Goal: Task Accomplishment & Management: Manage account settings

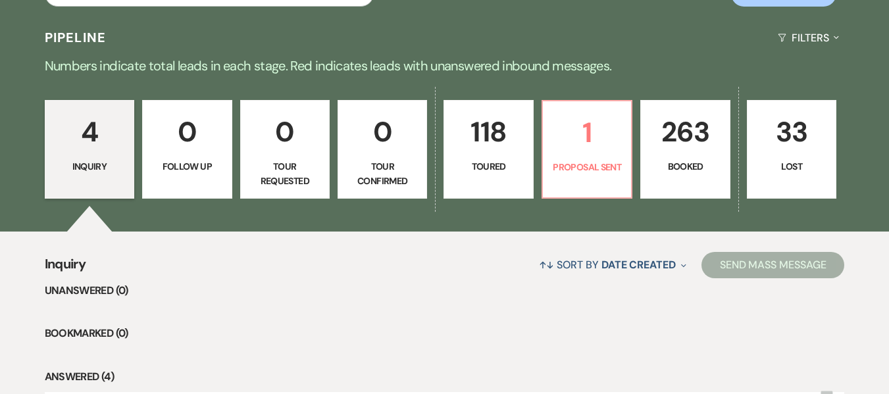
scroll to position [296, 0]
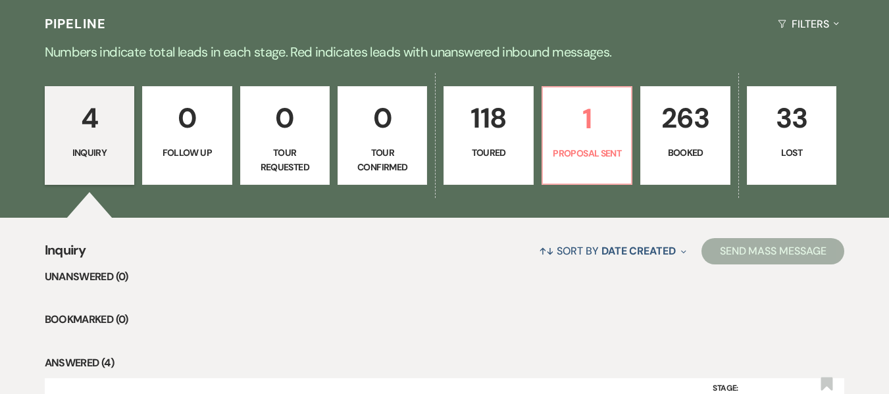
click at [202, 130] on p "0" at bounding box center [187, 118] width 72 height 44
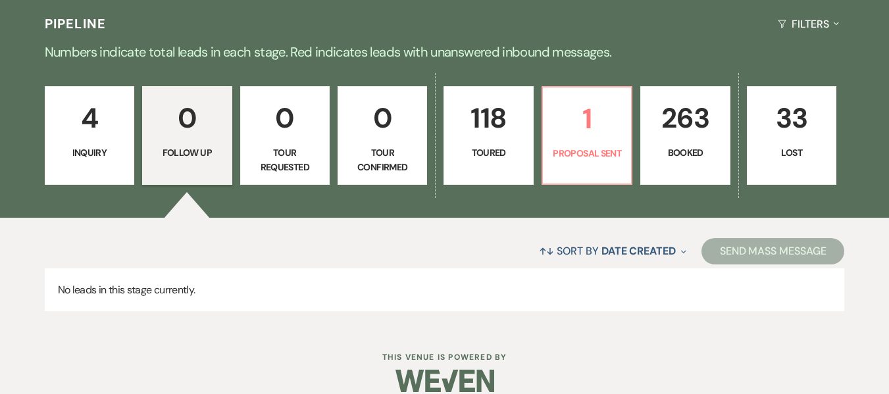
click at [309, 129] on p "0" at bounding box center [285, 118] width 72 height 44
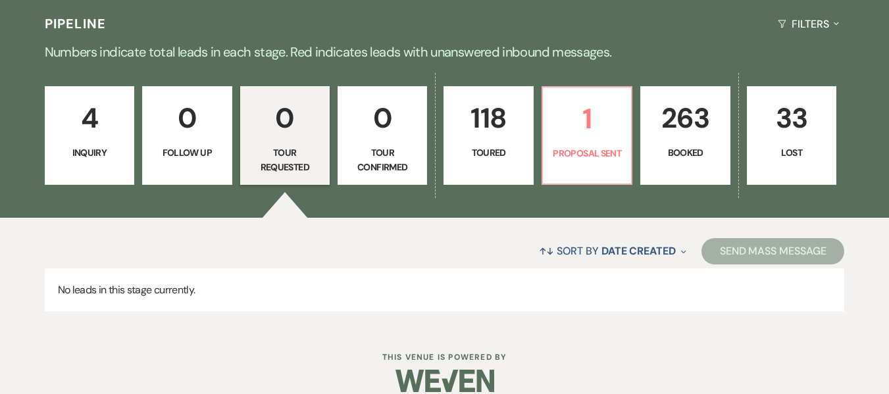
click at [113, 112] on p "4" at bounding box center [89, 118] width 72 height 44
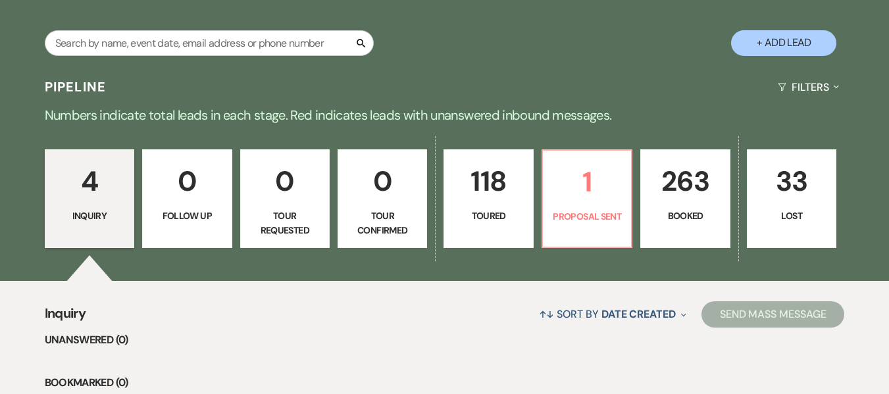
scroll to position [232, 0]
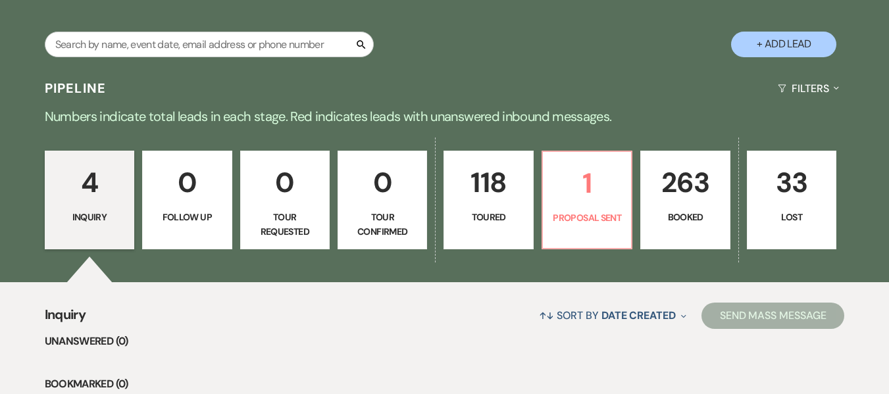
click at [692, 197] on p "263" at bounding box center [685, 183] width 72 height 44
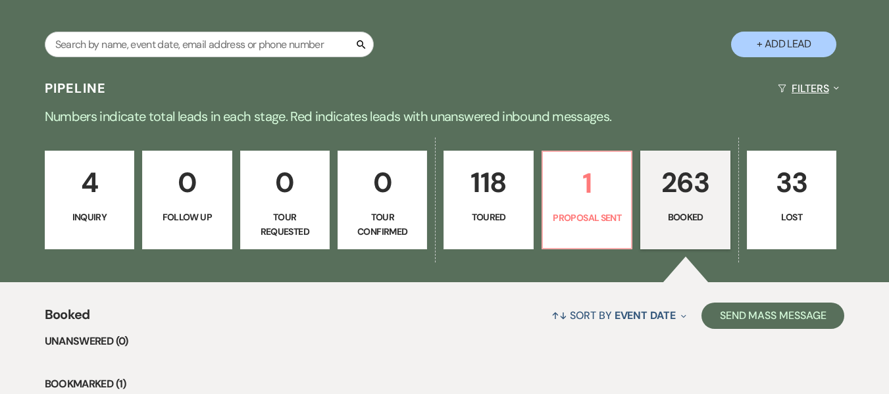
click at [832, 95] on button "Filters Expand" at bounding box center [808, 88] width 72 height 35
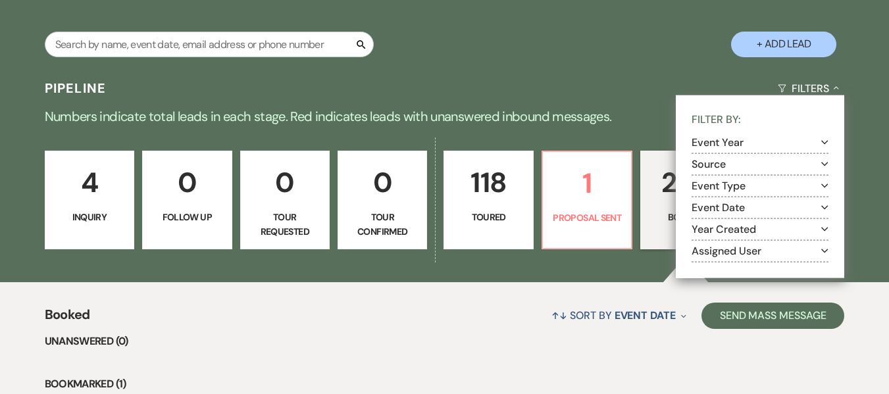
click at [509, 318] on div "↑↓ Sort By Event Date Expand Send Mass Message" at bounding box center [467, 315] width 755 height 35
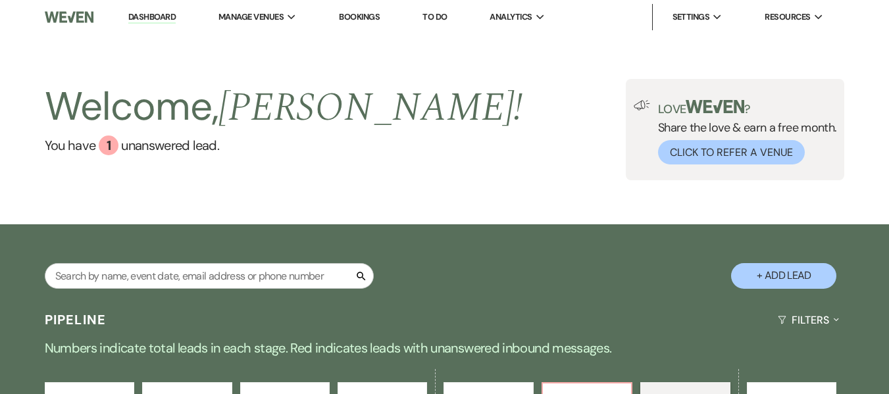
click at [164, 16] on link "Dashboard" at bounding box center [151, 17] width 47 height 13
click at [277, 11] on span "Manage Venues" at bounding box center [250, 17] width 65 height 13
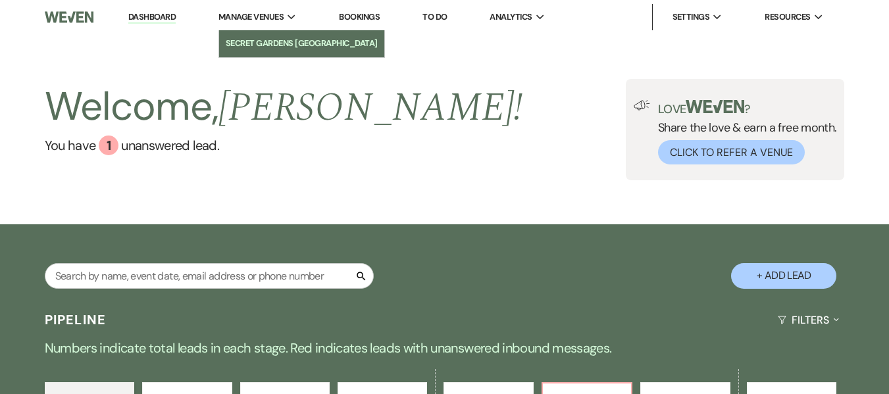
click at [278, 39] on li "Secret Gardens [GEOGRAPHIC_DATA]" at bounding box center [302, 43] width 152 height 13
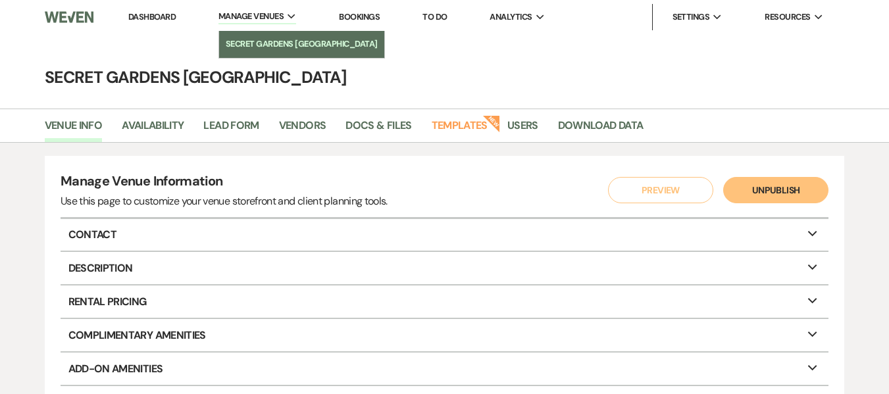
click at [332, 49] on li "Secret Gardens [GEOGRAPHIC_DATA]" at bounding box center [302, 44] width 152 height 13
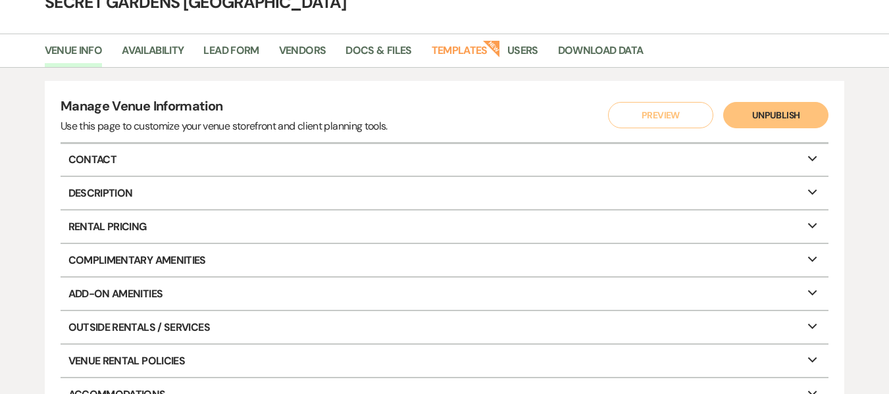
scroll to position [74, 0]
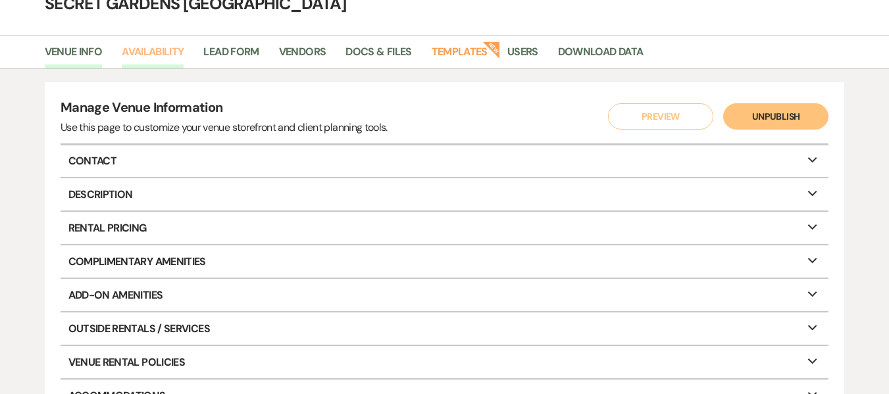
click at [157, 51] on link "Availability" at bounding box center [153, 55] width 62 height 25
select select "3"
select select "2026"
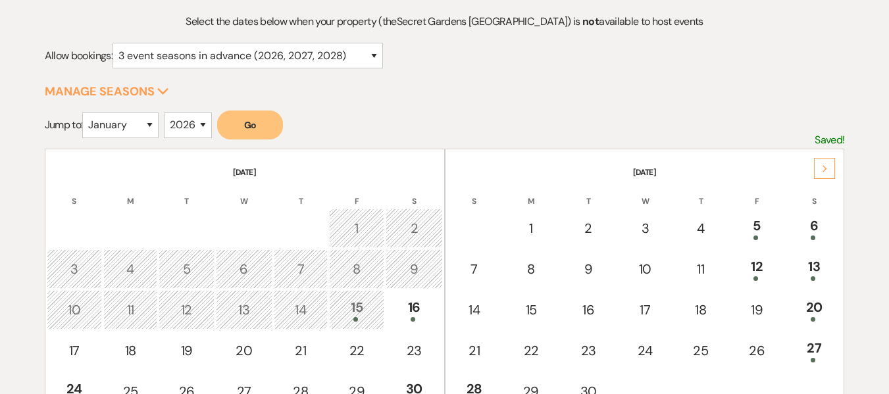
scroll to position [74, 0]
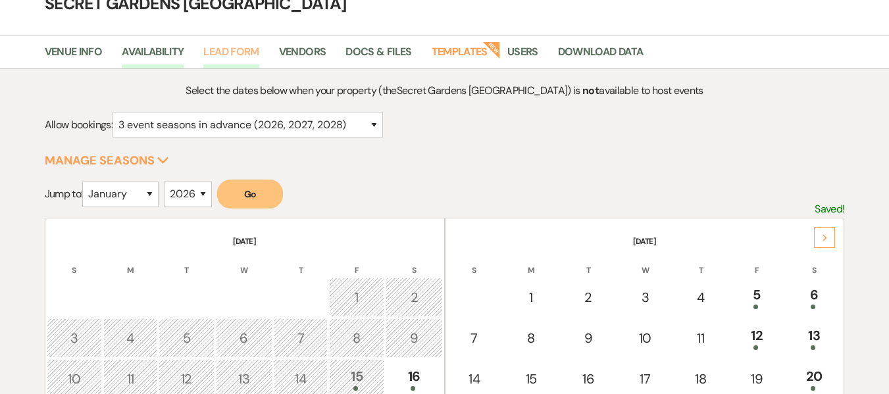
click at [239, 57] on link "Lead Form" at bounding box center [230, 55] width 55 height 25
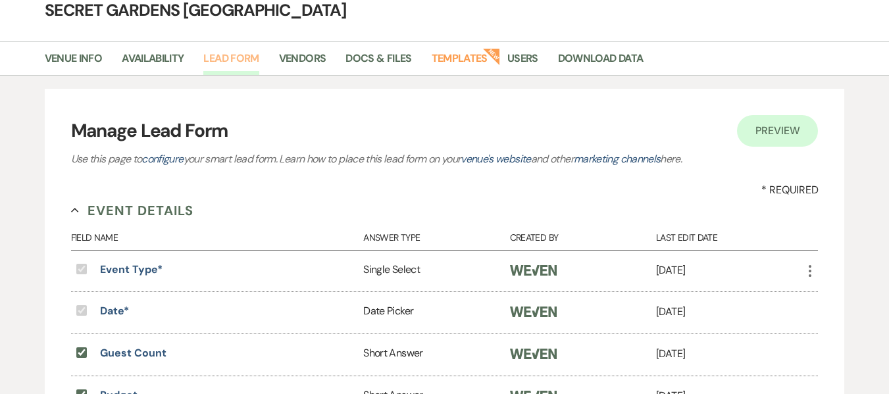
scroll to position [30, 0]
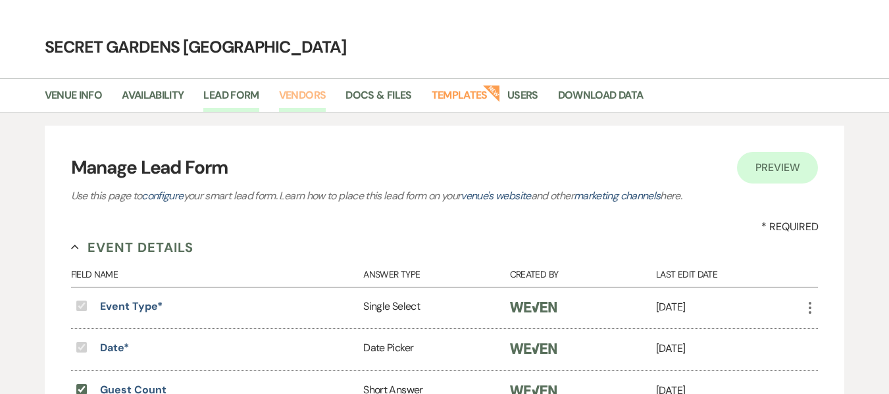
click at [305, 92] on link "Vendors" at bounding box center [302, 99] width 47 height 25
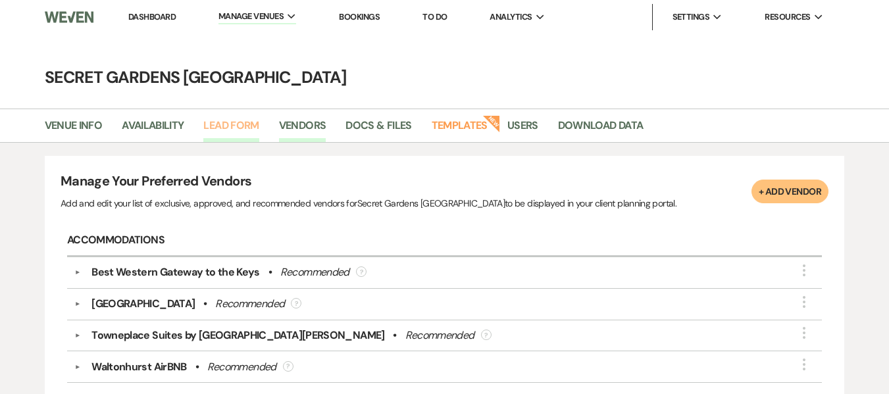
click at [237, 124] on link "Lead Form" at bounding box center [230, 129] width 55 height 25
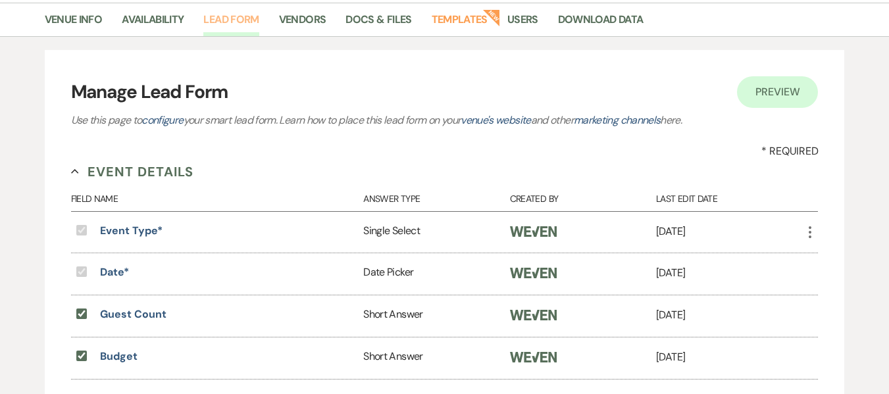
scroll to position [104, 0]
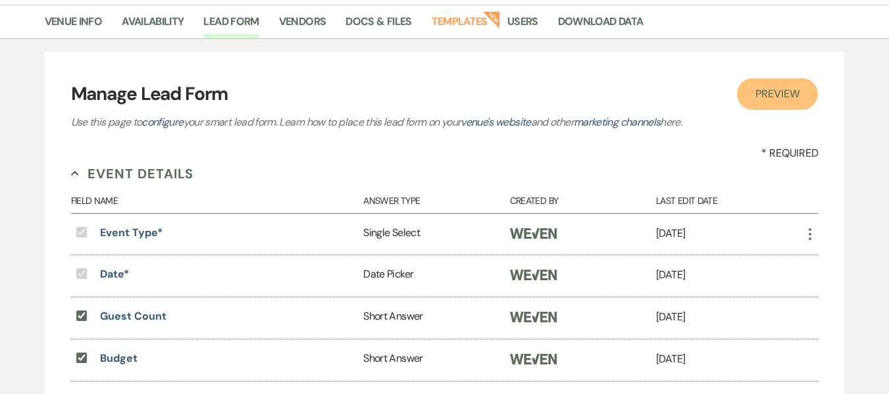
click at [782, 93] on span "Preview" at bounding box center [777, 94] width 44 height 14
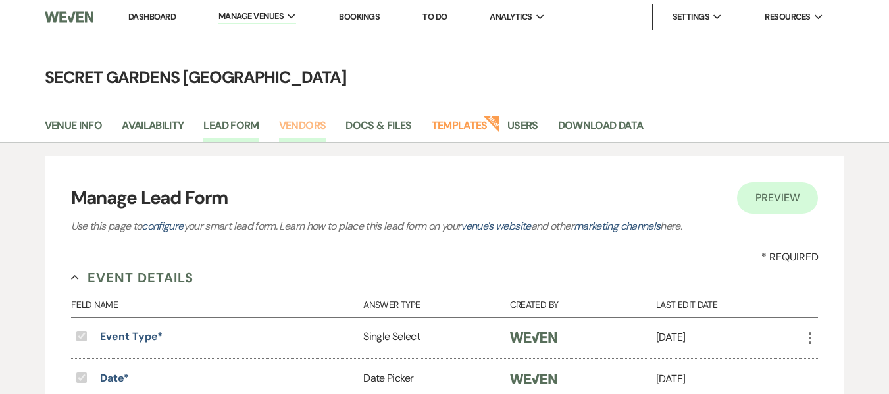
click at [311, 127] on link "Vendors" at bounding box center [302, 129] width 47 height 25
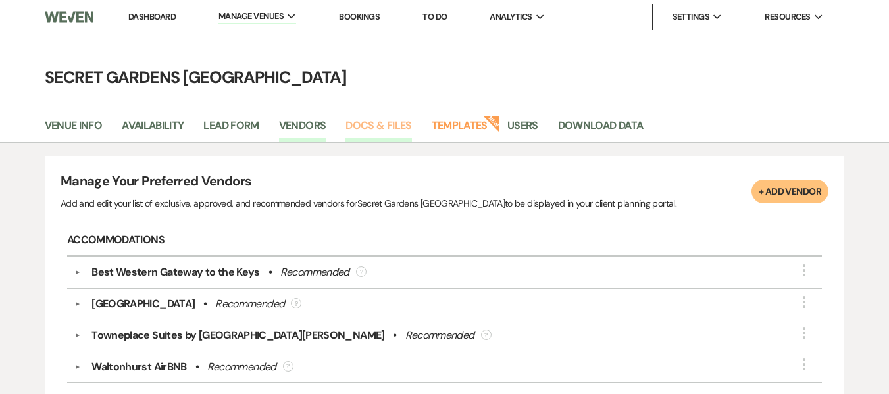
click at [366, 126] on link "Docs & Files" at bounding box center [378, 129] width 66 height 25
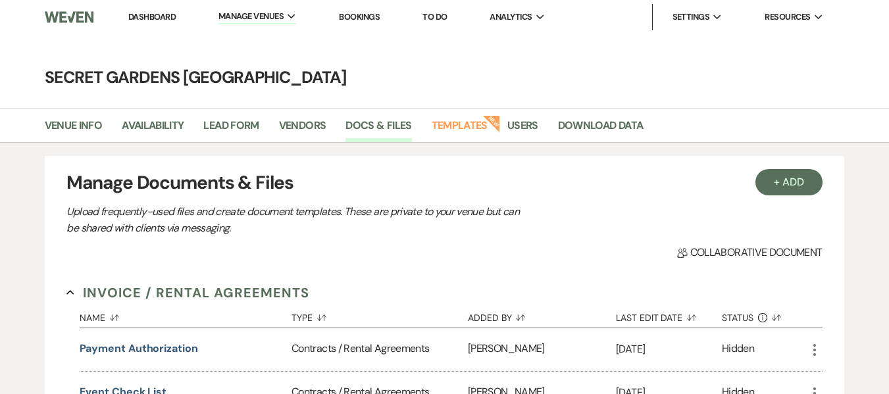
click at [887, 34] on nav "Dashboard Manage Venues Expand Secret Gardens Miami Bookings To Do Analytics Ex…" at bounding box center [444, 17] width 889 height 34
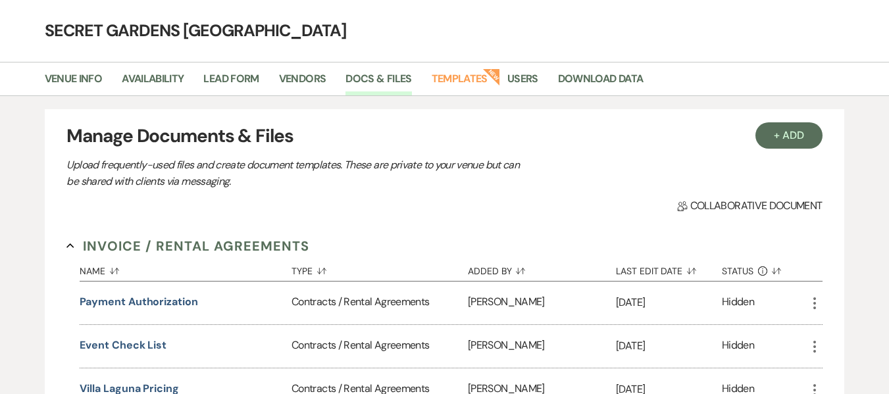
scroll to position [50, 0]
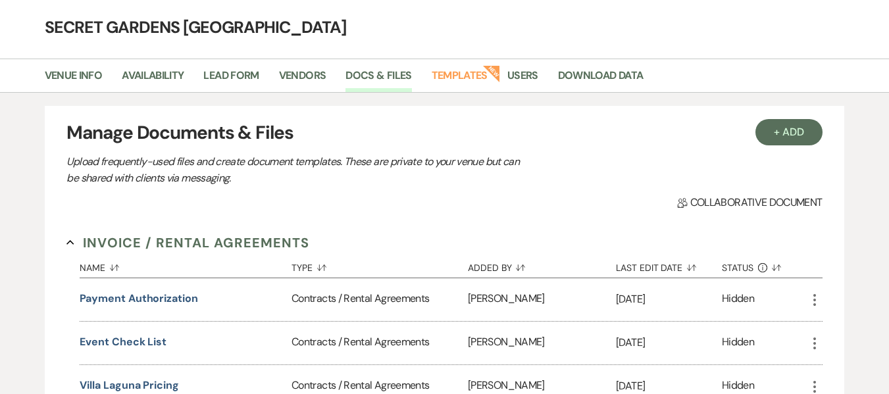
click at [69, 239] on icon "Collapse" at bounding box center [70, 243] width 8 height 8
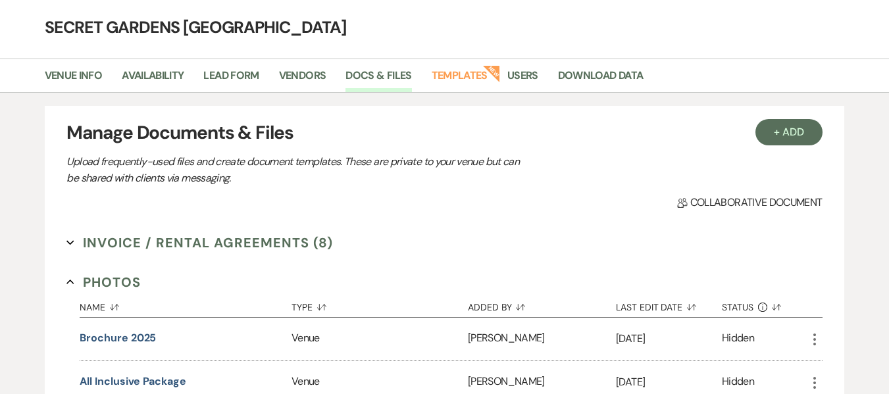
click at [68, 279] on icon "Collapse" at bounding box center [70, 282] width 8 height 8
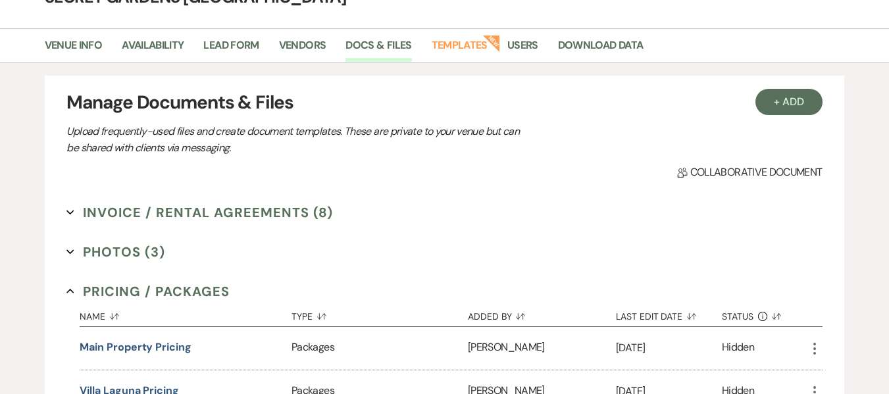
scroll to position [84, 0]
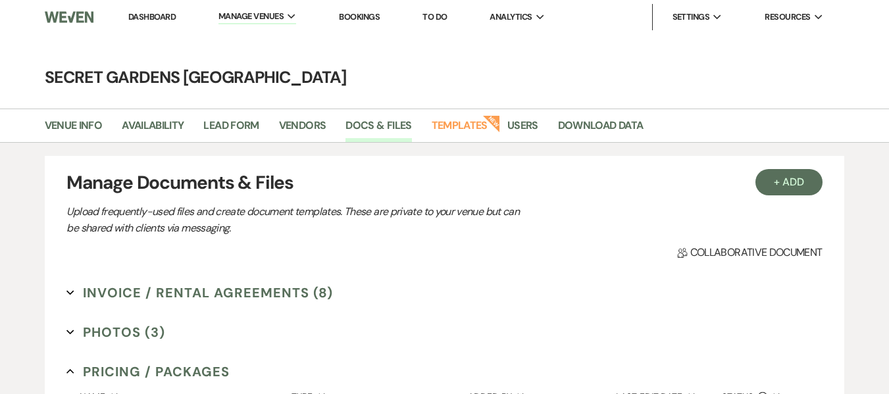
click at [220, 291] on button "Invoice / Rental Agreements (8) Expand" at bounding box center [199, 293] width 266 height 20
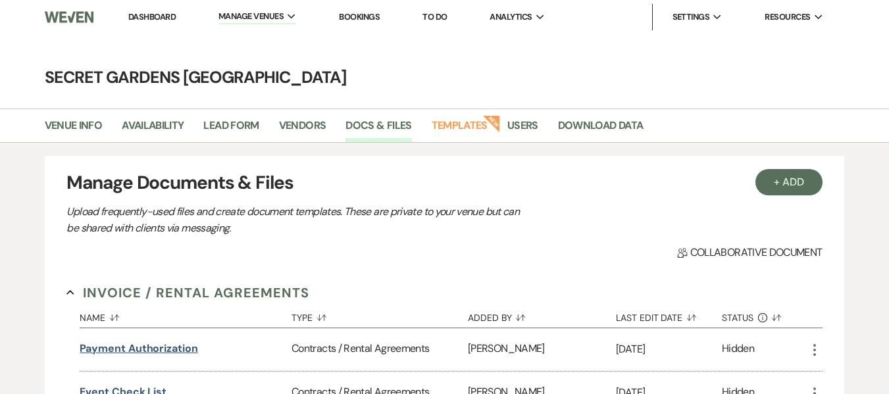
click at [172, 347] on button "Payment Authorization" at bounding box center [139, 349] width 118 height 16
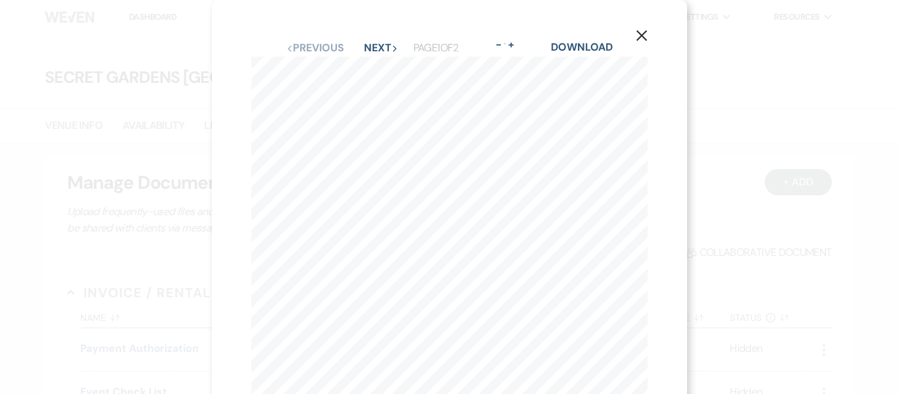
click at [642, 32] on icon "X" at bounding box center [642, 36] width 12 height 12
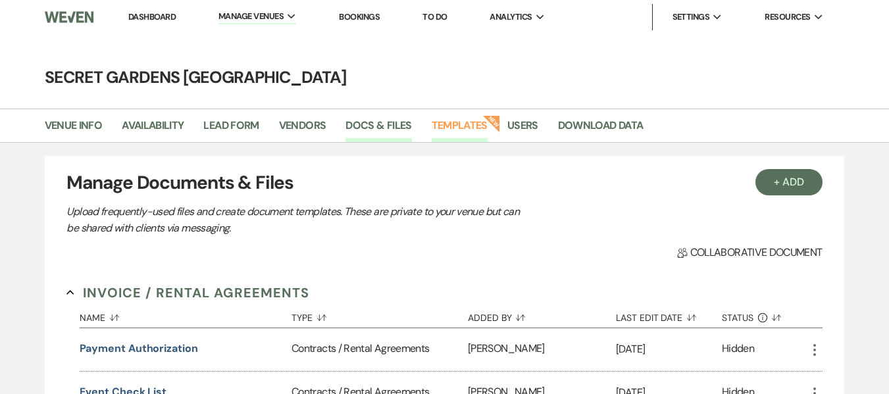
click at [459, 122] on link "Templates" at bounding box center [460, 129] width 56 height 25
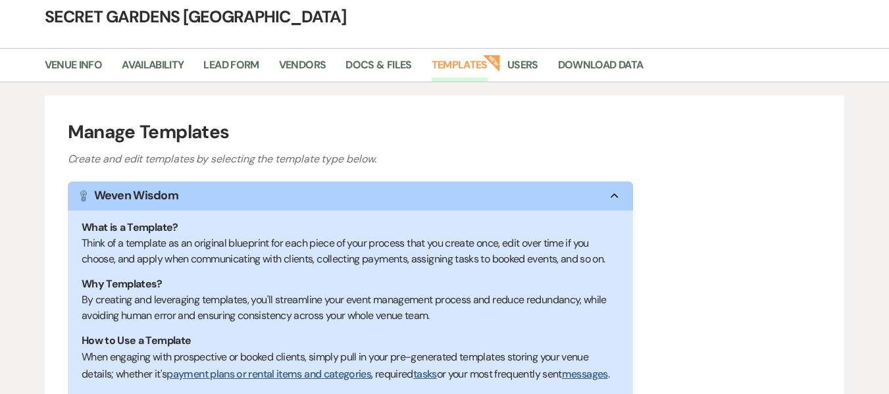
scroll to position [55, 0]
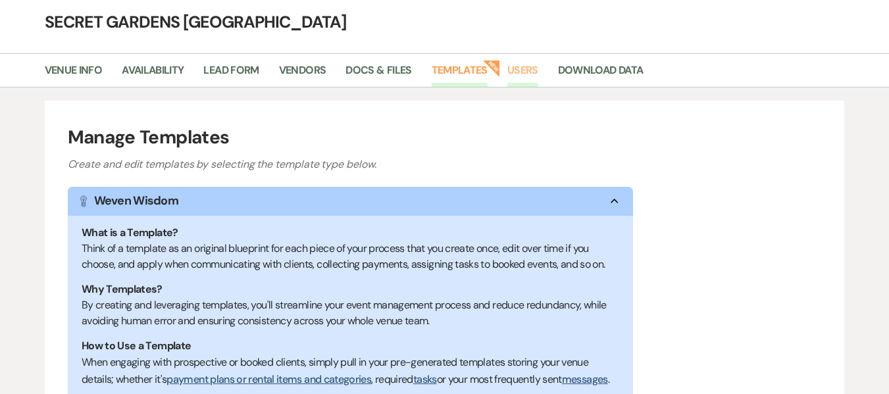
click at [528, 64] on link "Users" at bounding box center [522, 74] width 31 height 25
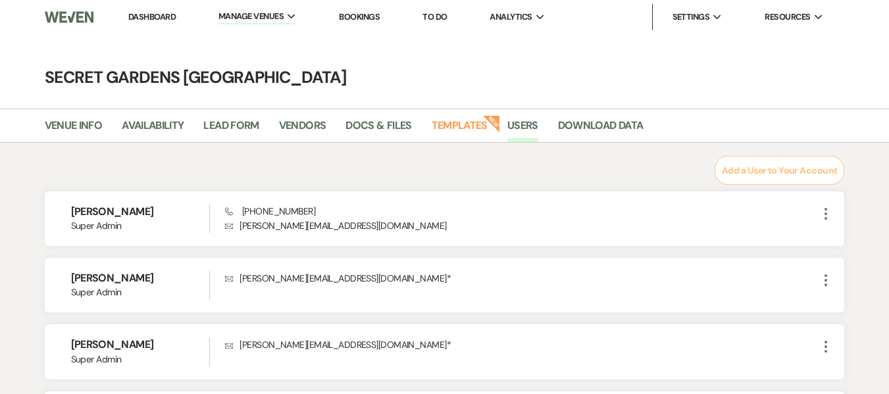
click at [870, 269] on div "Add a User to Your Account Joe Doyle Super Admin Phone (305) 962-3874 Envelope …" at bounding box center [444, 334] width 889 height 357
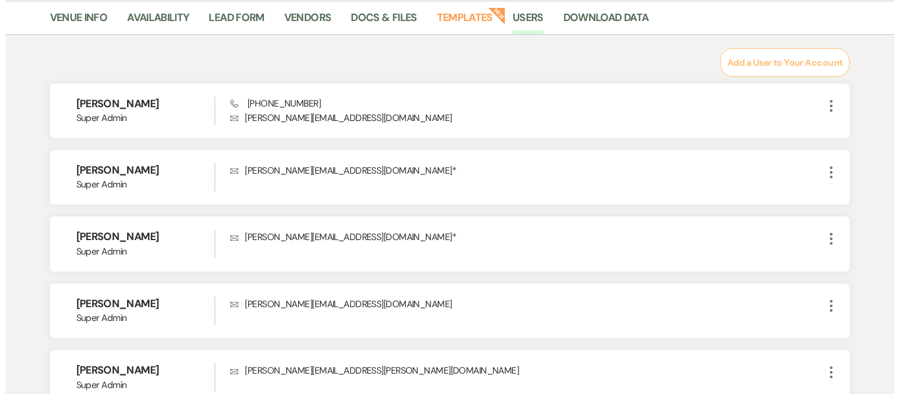
scroll to position [112, 0]
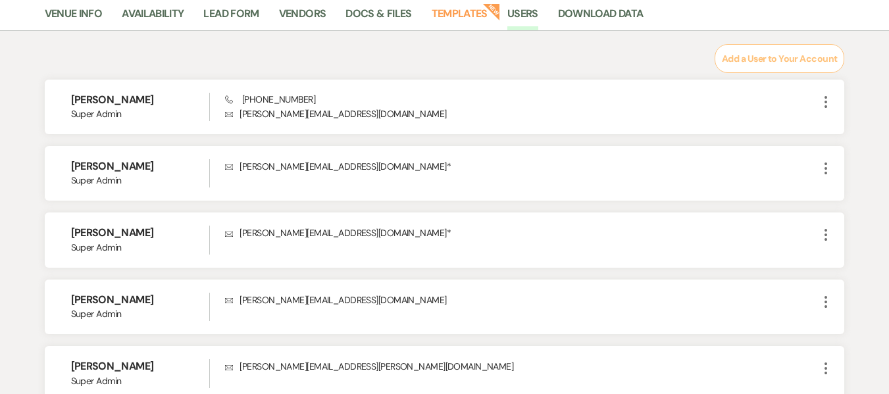
click at [825, 61] on button "Add a User to Your Account" at bounding box center [779, 58] width 130 height 29
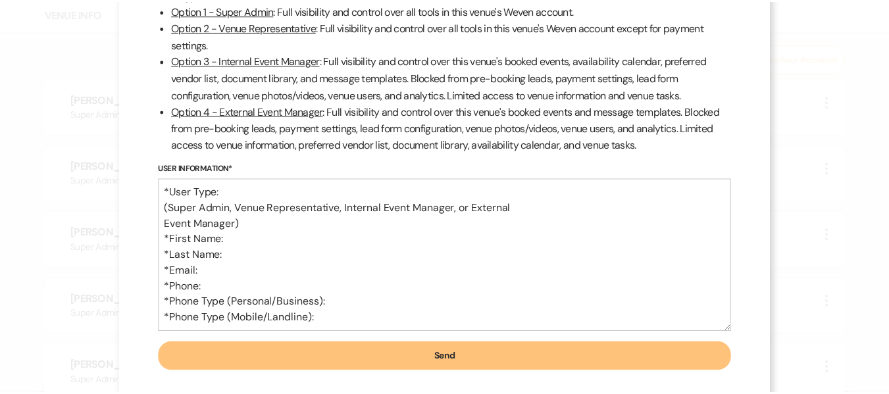
scroll to position [0, 0]
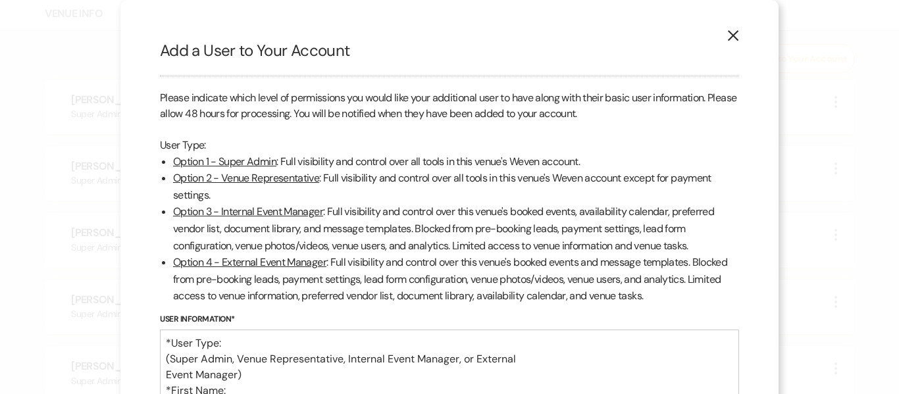
click at [732, 27] on button "X" at bounding box center [733, 35] width 20 height 23
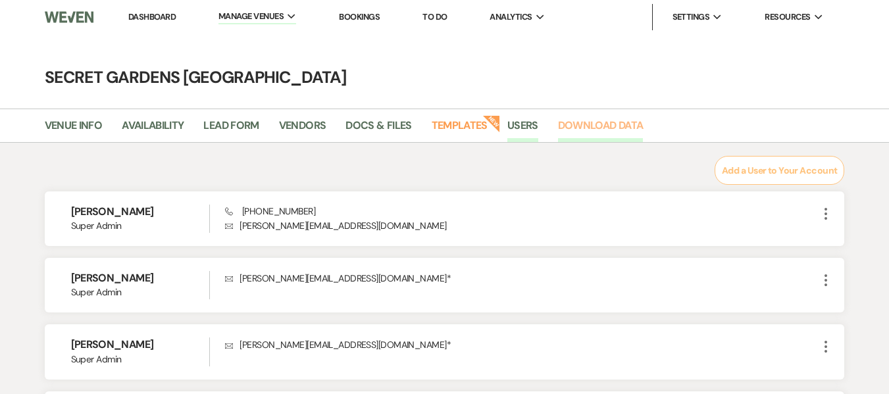
click at [588, 117] on link "Download Data" at bounding box center [601, 129] width 86 height 25
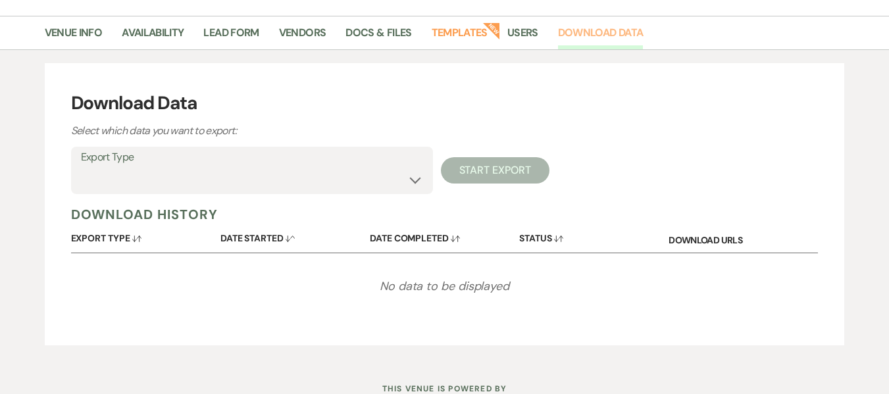
scroll to position [101, 0]
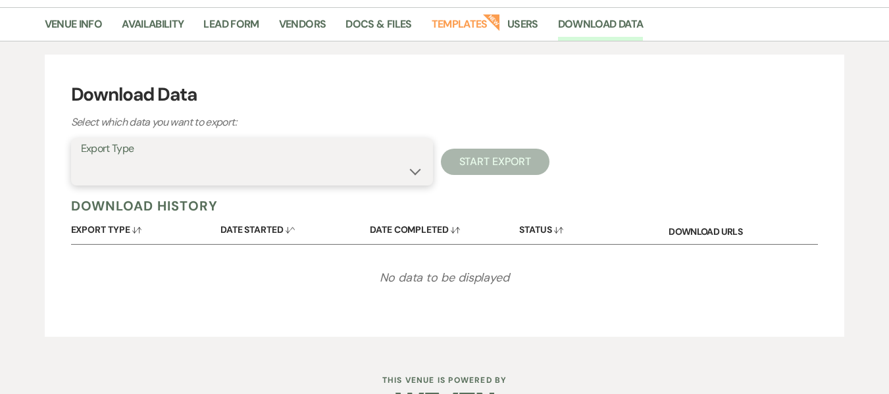
click at [414, 170] on select "Availability Calendar Information Category Templates Contacts Information Event…" at bounding box center [252, 172] width 342 height 26
click at [697, 154] on div "Export Type Availability Calendar Information Category Templates Contacts Infor…" at bounding box center [444, 161] width 747 height 47
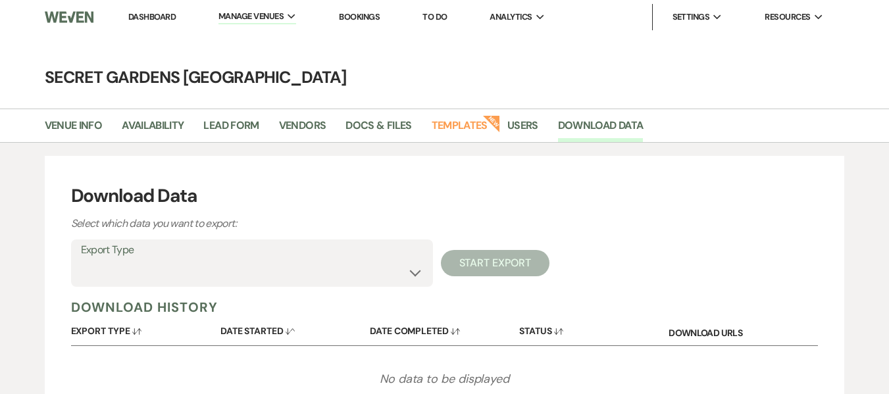
click at [361, 18] on link "Bookings" at bounding box center [359, 16] width 41 height 11
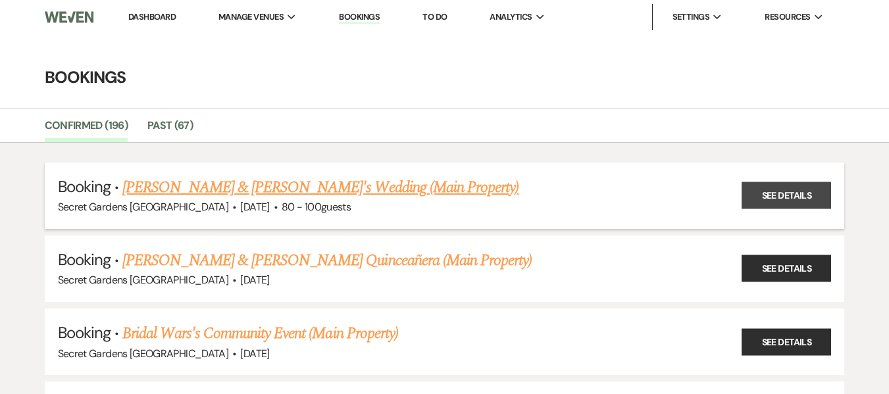
click at [776, 189] on link "See Details" at bounding box center [785, 195] width 89 height 27
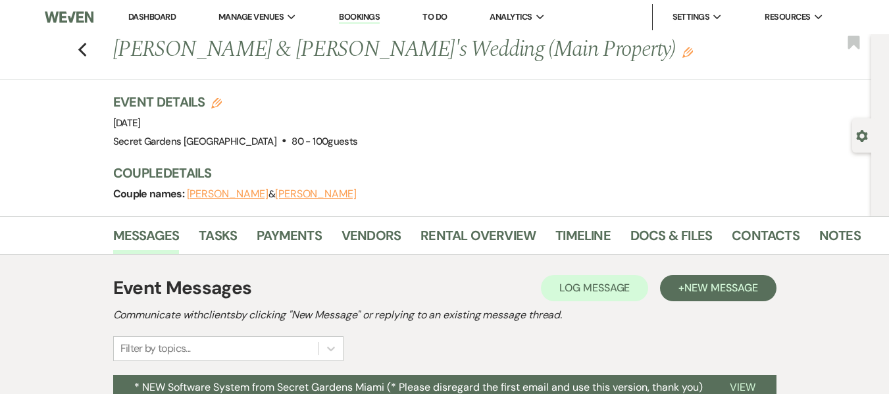
click at [863, 133] on use "button" at bounding box center [862, 136] width 11 height 12
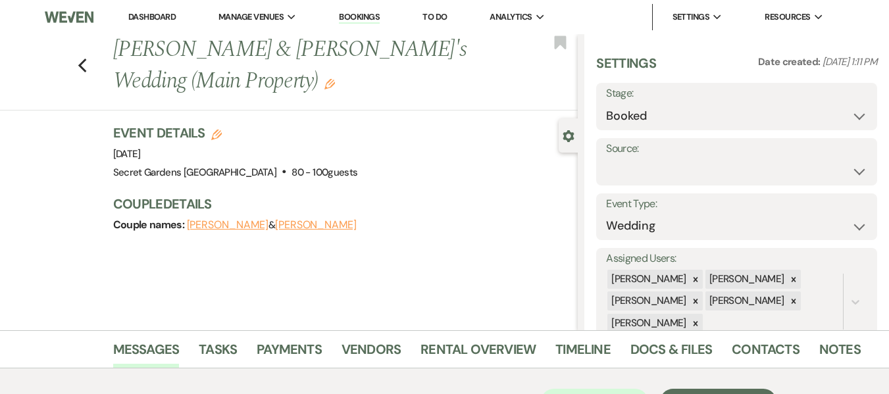
click at [569, 138] on icon "Gear" at bounding box center [569, 136] width 12 height 12
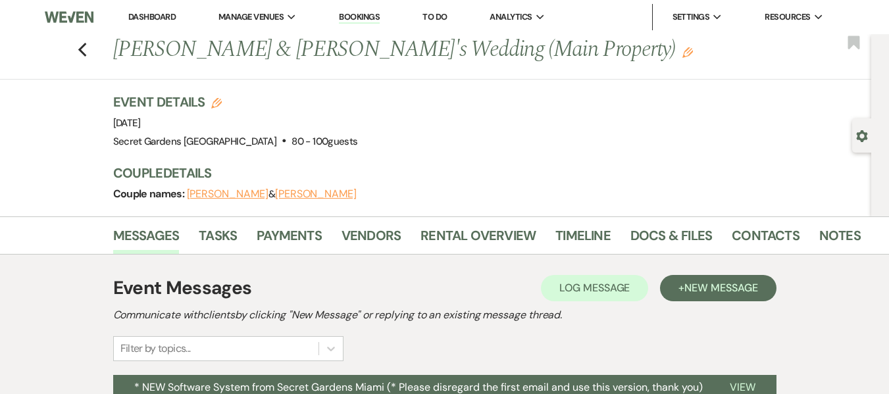
click at [852, 306] on div "Messages Tasks Payments Vendors Rental Overview Timeline Docs & Files Contacts …" at bounding box center [444, 359] width 889 height 287
click at [222, 241] on link "Tasks" at bounding box center [218, 239] width 38 height 29
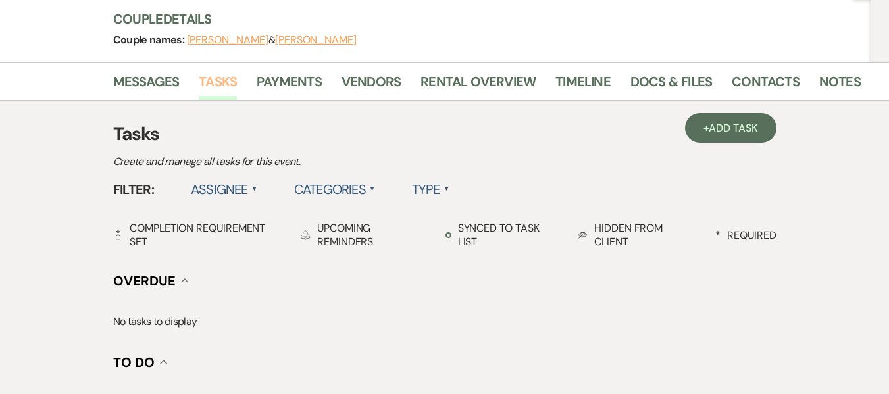
scroll to position [155, 0]
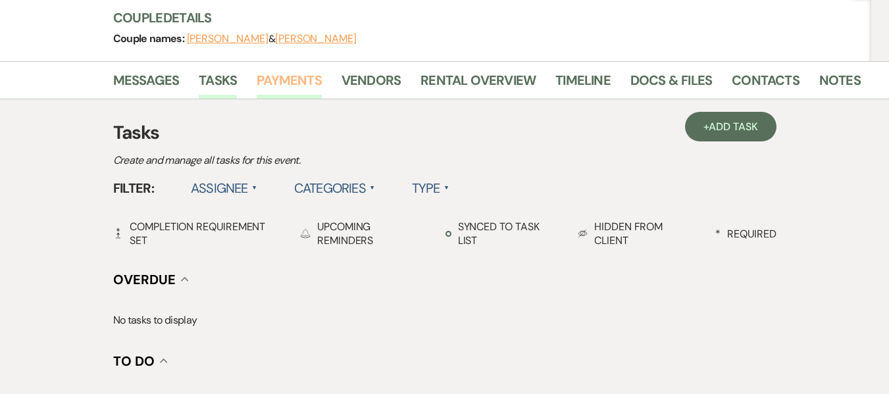
click at [303, 83] on link "Payments" at bounding box center [289, 84] width 65 height 29
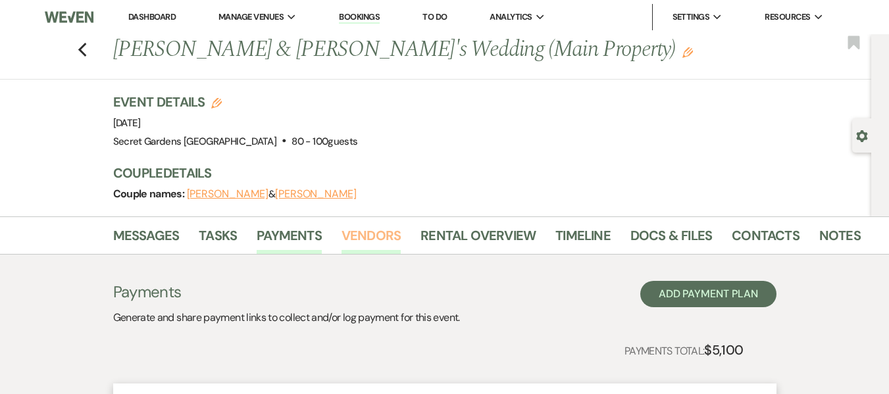
click at [363, 238] on link "Vendors" at bounding box center [370, 239] width 59 height 29
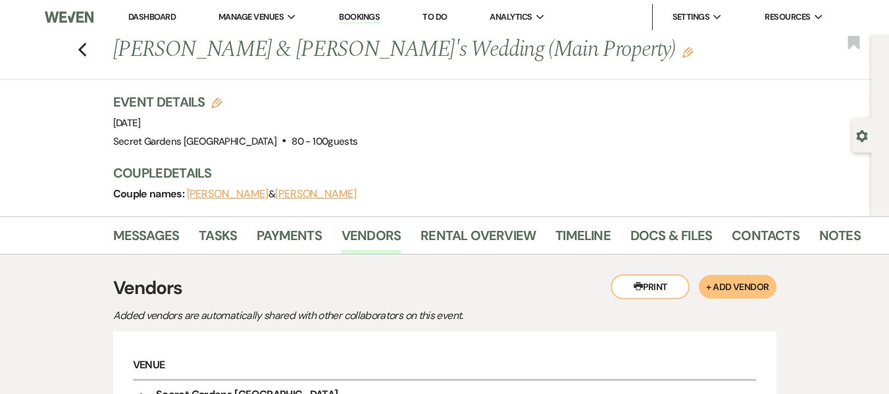
click at [47, 320] on div "Messages Tasks Payments Vendors Rental Overview Timeline Docs & Files Contacts …" at bounding box center [444, 346] width 889 height 261
click at [471, 239] on link "Rental Overview" at bounding box center [477, 239] width 115 height 29
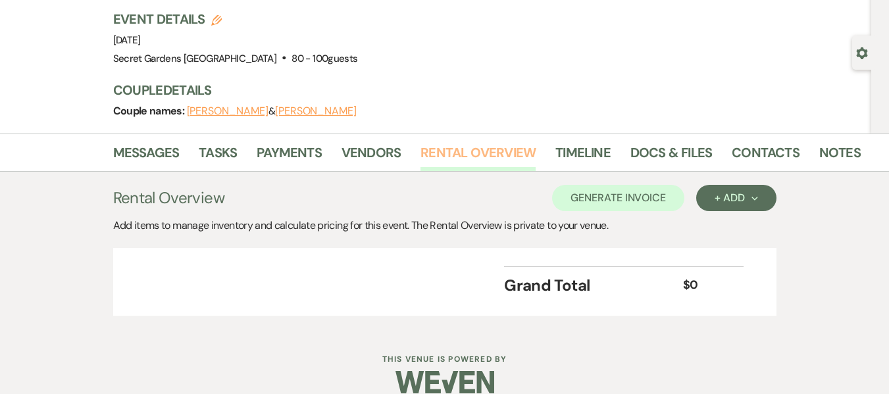
scroll to position [102, 0]
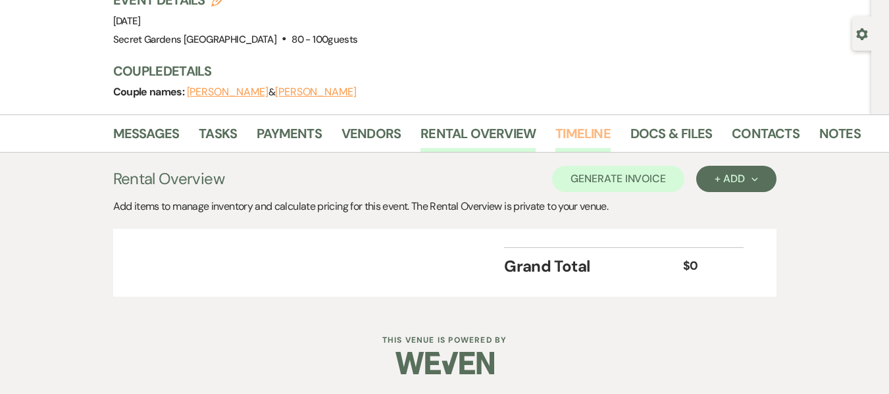
click at [584, 132] on link "Timeline" at bounding box center [582, 137] width 55 height 29
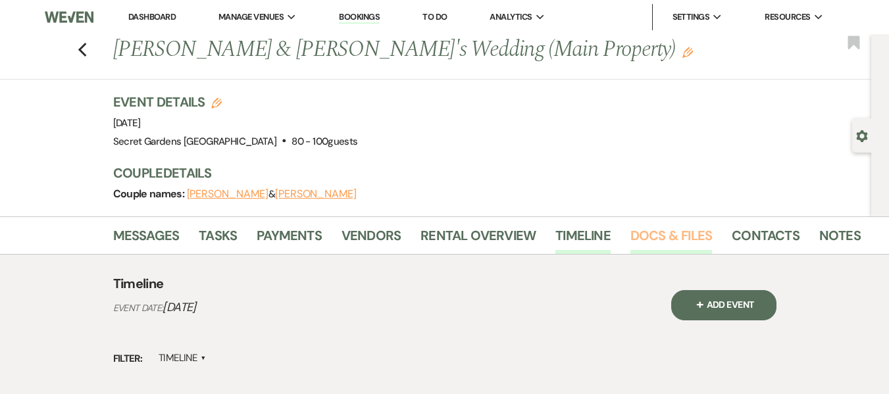
click at [655, 231] on link "Docs & Files" at bounding box center [671, 239] width 82 height 29
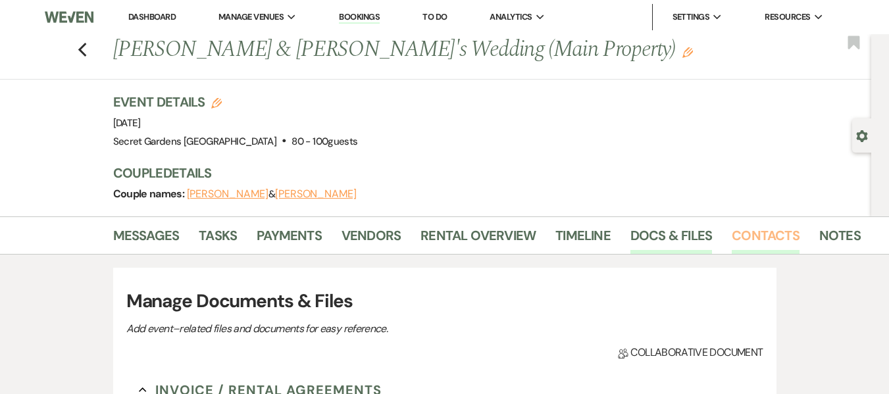
click at [763, 228] on link "Contacts" at bounding box center [766, 239] width 68 height 29
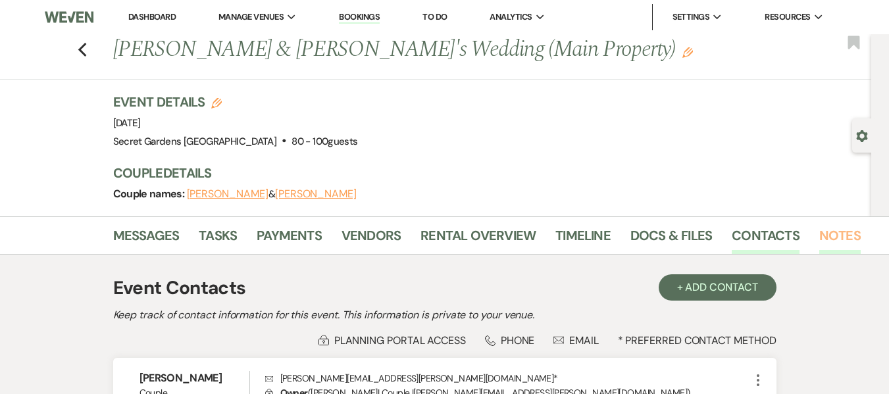
click at [832, 234] on link "Notes" at bounding box center [839, 239] width 41 height 29
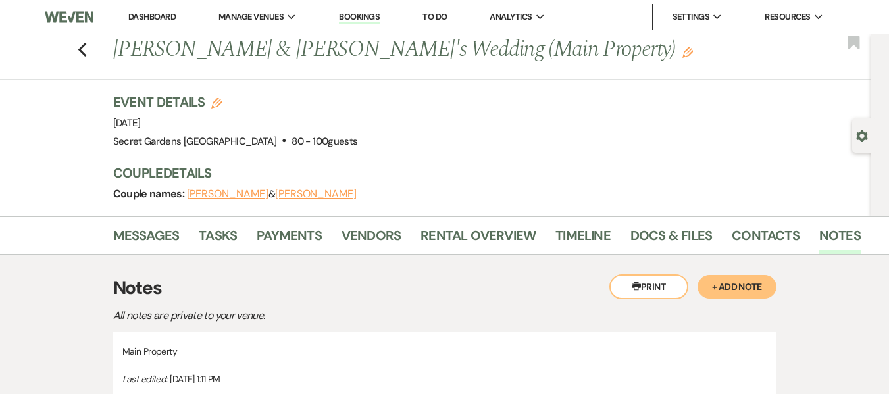
click at [862, 139] on use "button" at bounding box center [862, 136] width 11 height 12
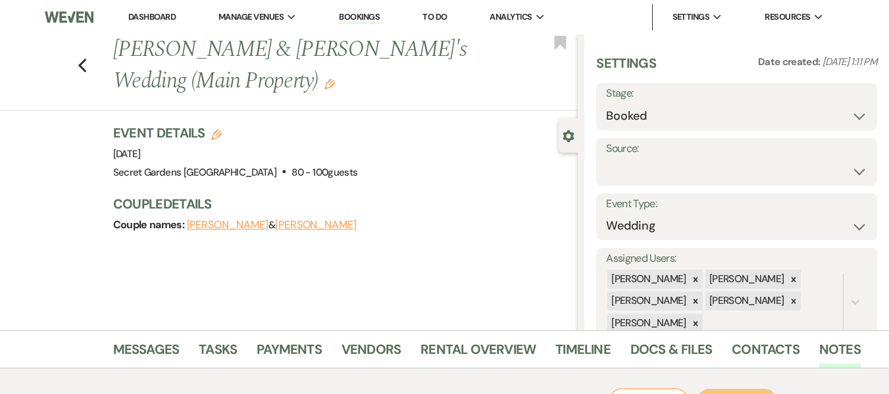
click at [571, 132] on icon "Gear" at bounding box center [569, 136] width 12 height 12
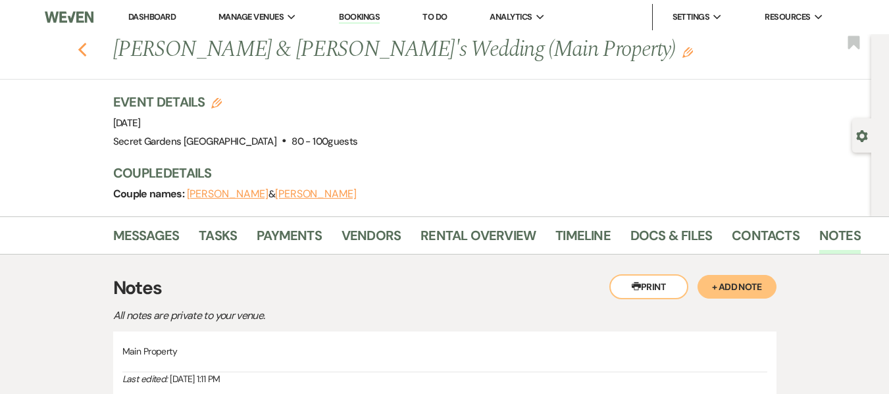
click at [86, 48] on use "button" at bounding box center [82, 50] width 9 height 14
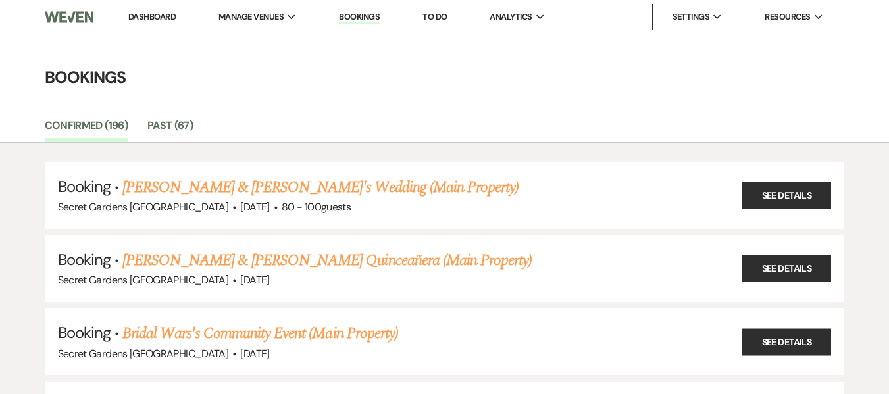
click at [441, 19] on link "To Do" at bounding box center [434, 16] width 24 height 11
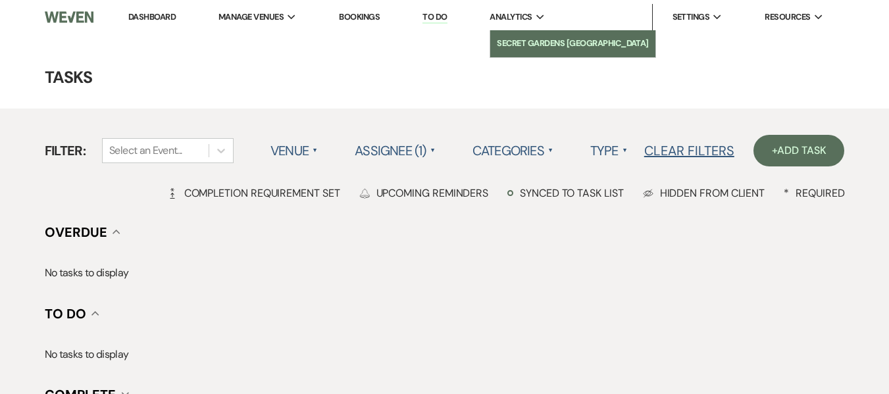
click at [527, 45] on li "Secret Gardens [GEOGRAPHIC_DATA]" at bounding box center [573, 43] width 152 height 13
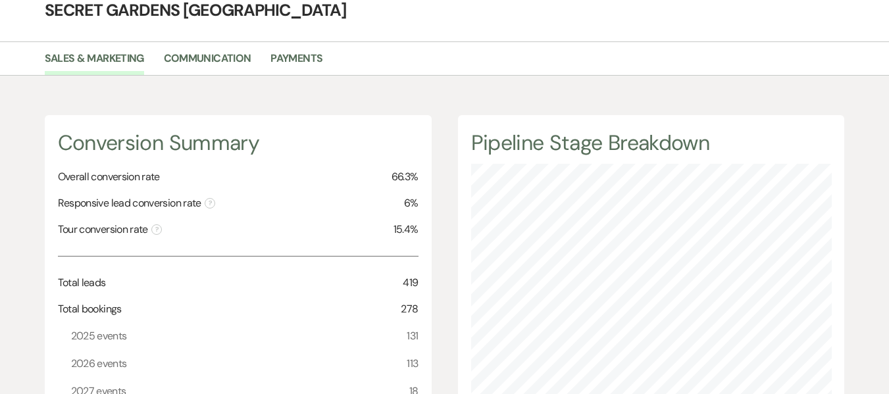
scroll to position [70, 0]
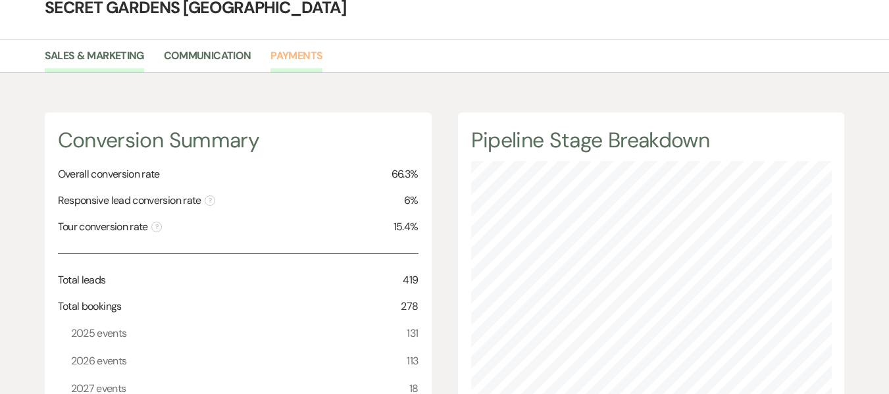
click at [315, 57] on link "Payments" at bounding box center [296, 59] width 52 height 25
select select "2025"
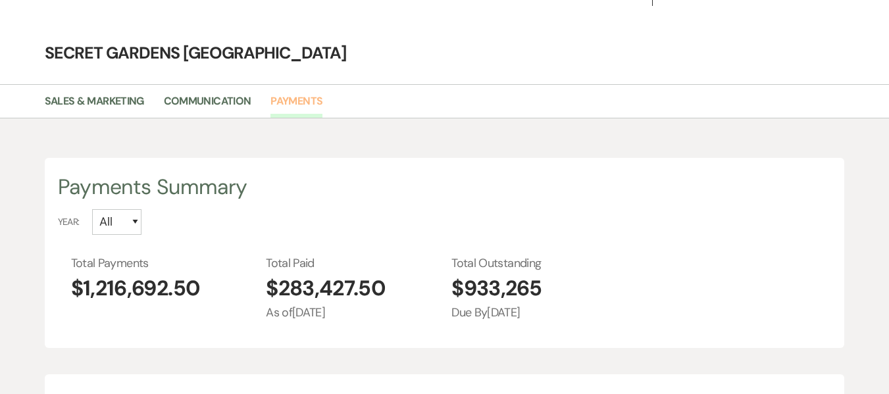
scroll to position [1, 0]
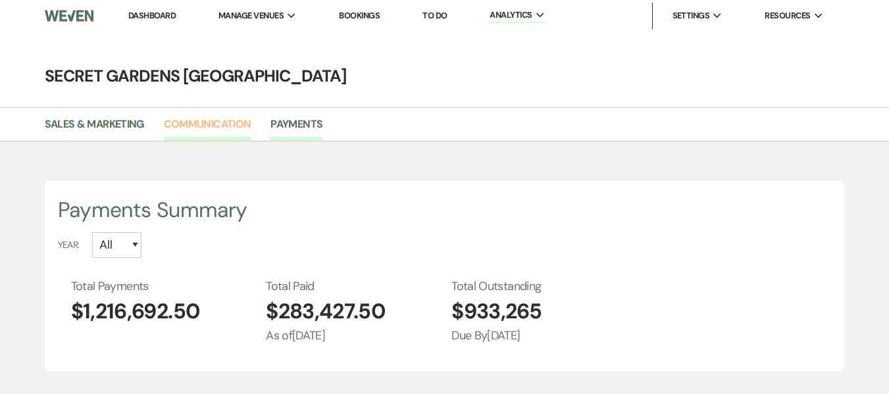
click at [221, 119] on link "Communication" at bounding box center [208, 128] width 88 height 25
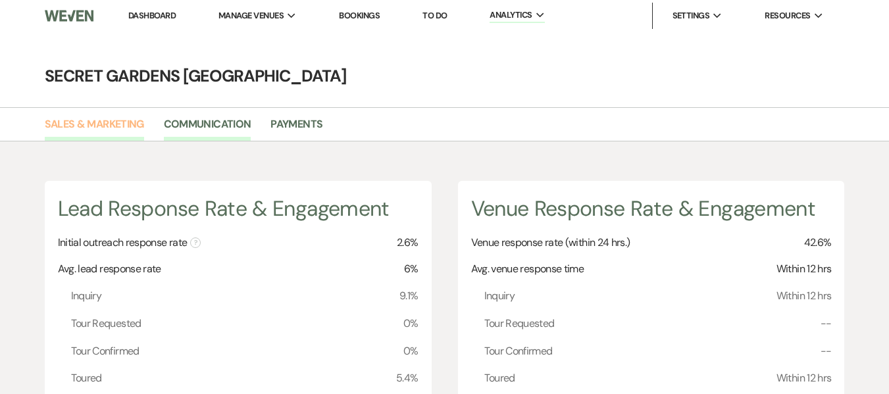
click at [127, 122] on link "Sales & Marketing" at bounding box center [94, 128] width 99 height 25
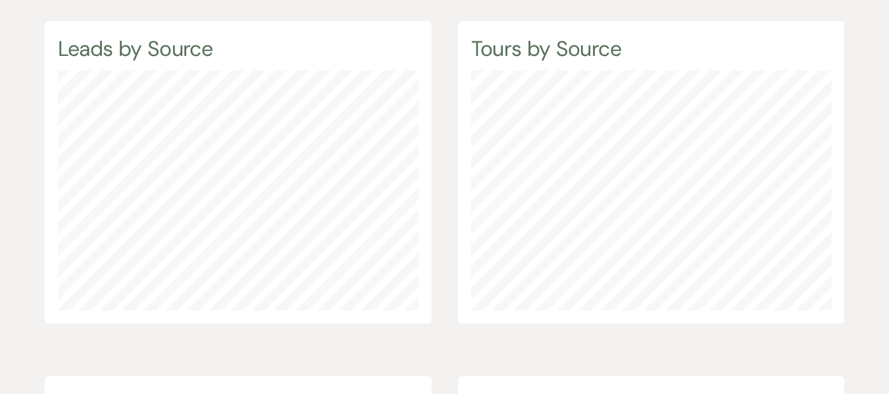
click at [14, 136] on div "Conversion Summary Overall conversion rate 66.3% Responsive lead conversion rat…" at bounding box center [444, 149] width 889 height 1128
click at [881, 207] on div "Conversion Summary Overall conversion rate 66.3% Responsive lead conversion rat…" at bounding box center [444, 149] width 889 height 1128
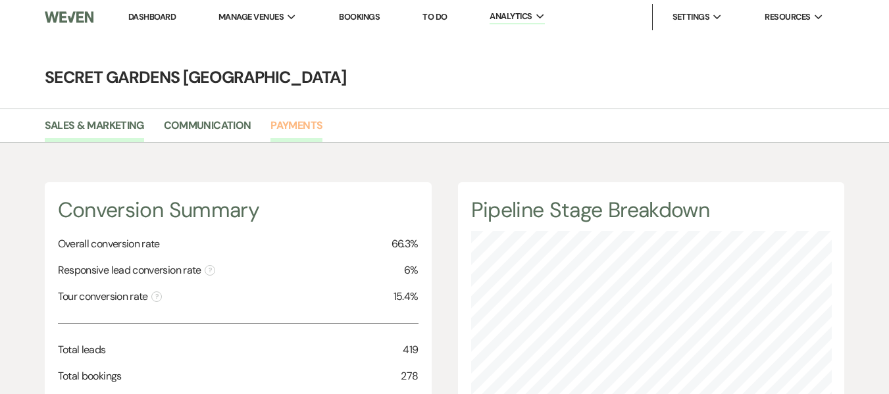
click at [301, 123] on link "Payments" at bounding box center [296, 129] width 52 height 25
select select "2025"
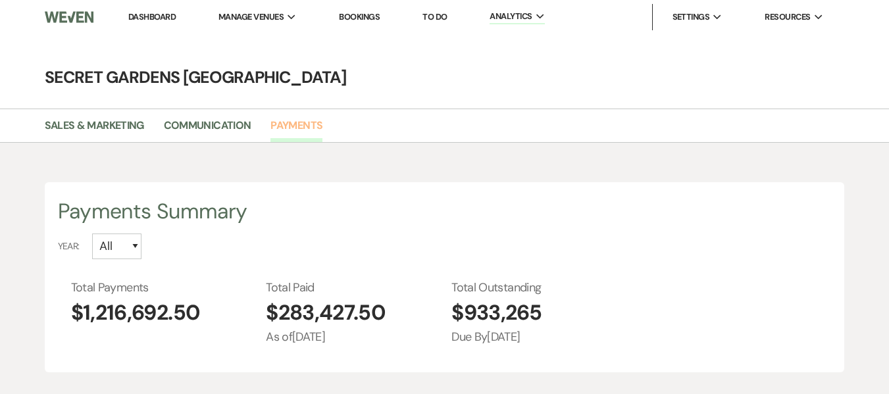
scroll to position [394, 889]
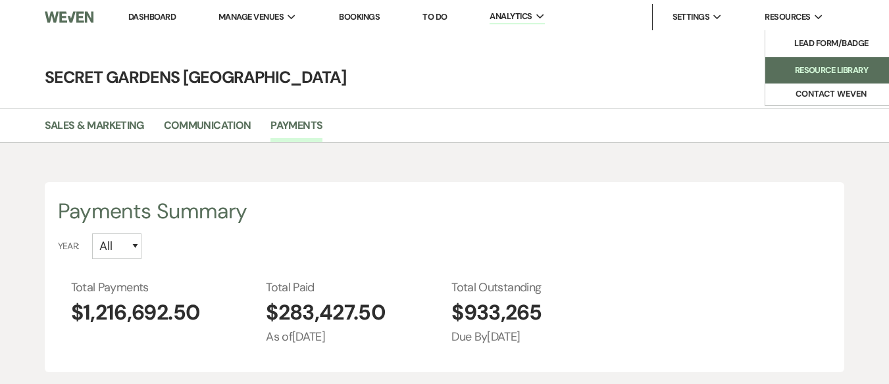
click at [794, 64] on li "Resource Library" at bounding box center [831, 70] width 118 height 13
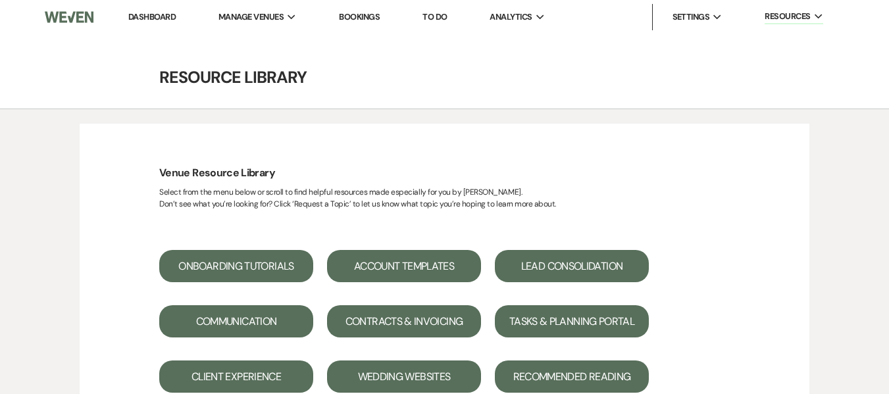
scroll to position [110, 0]
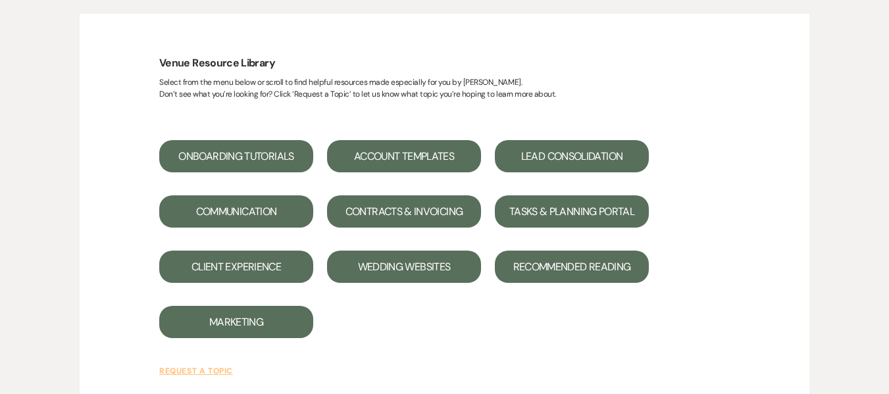
click at [245, 143] on button "Onboarding Tutorials" at bounding box center [236, 156] width 154 height 32
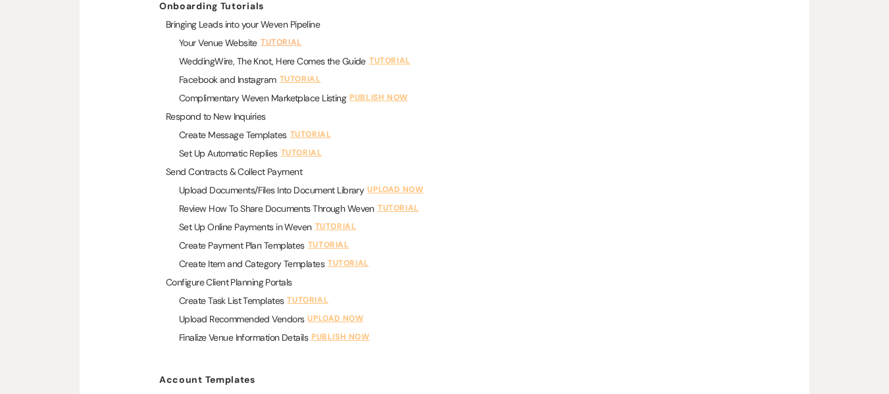
click at [288, 43] on link "Tutorial" at bounding box center [283, 43] width 45 height 12
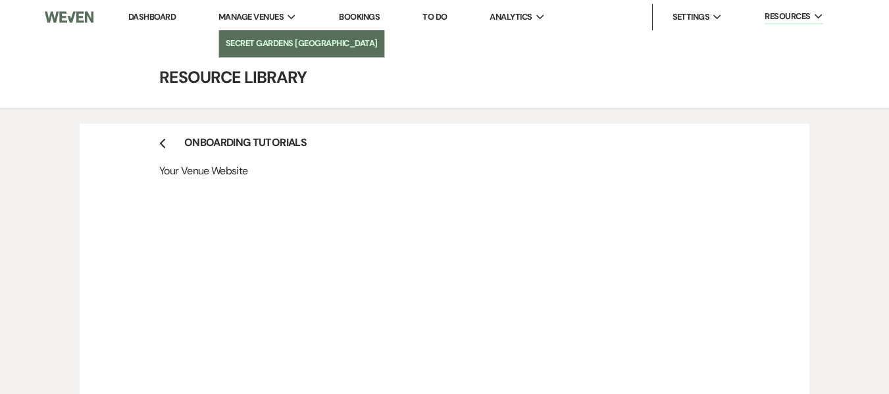
click at [261, 39] on li "Secret Gardens [GEOGRAPHIC_DATA]" at bounding box center [302, 43] width 152 height 13
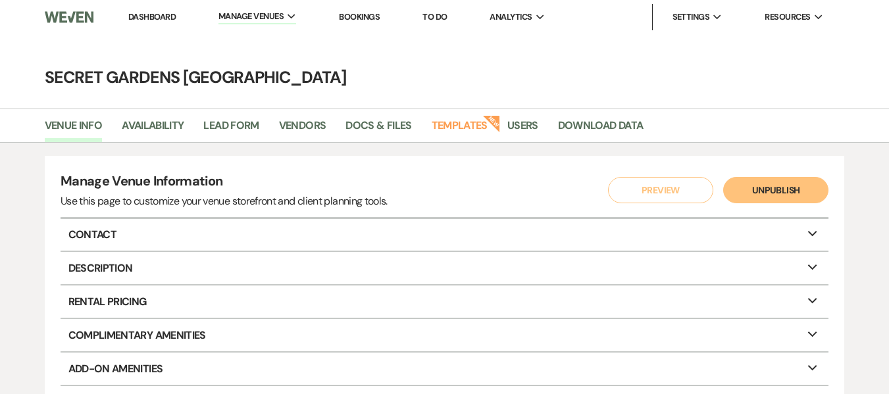
click at [356, 16] on link "Bookings" at bounding box center [359, 16] width 41 height 11
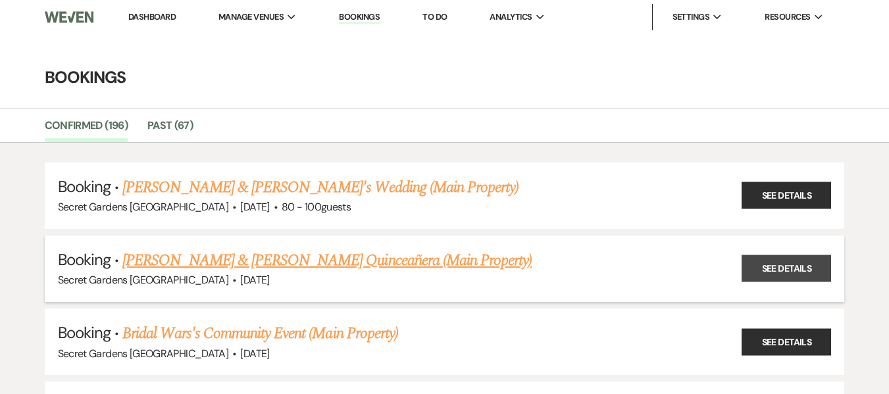
click at [789, 269] on link "See Details" at bounding box center [785, 268] width 89 height 27
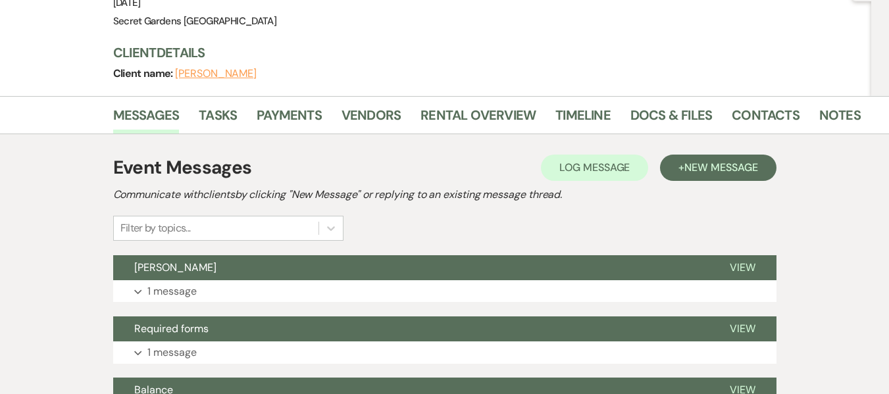
scroll to position [153, 0]
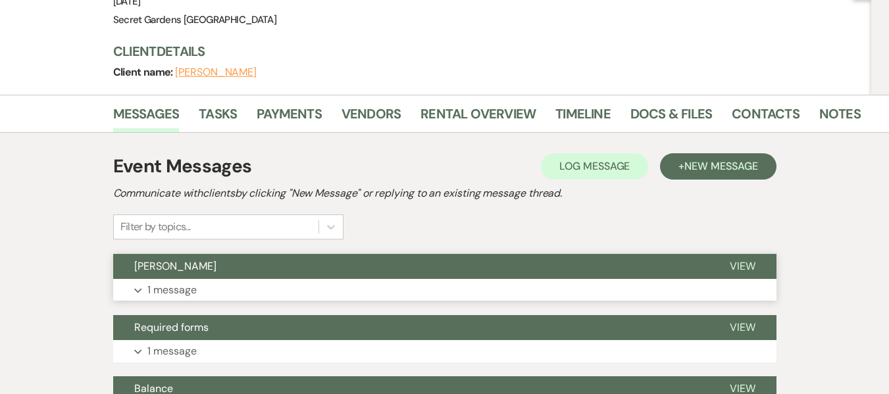
click at [164, 282] on p "1 message" at bounding box center [171, 290] width 49 height 17
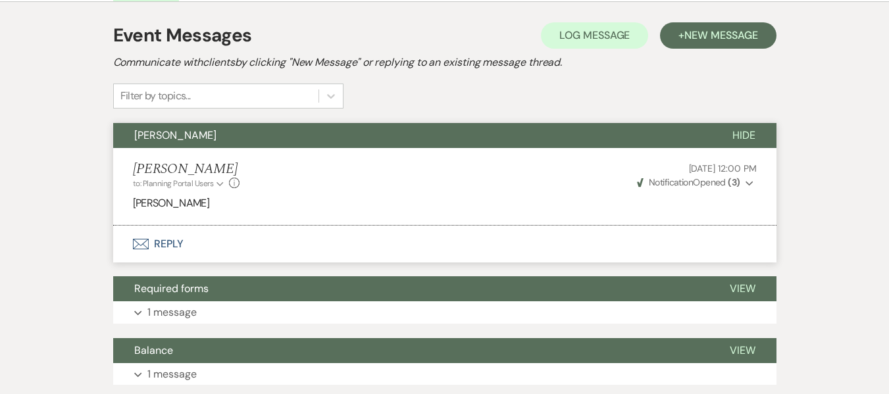
scroll to position [280, 0]
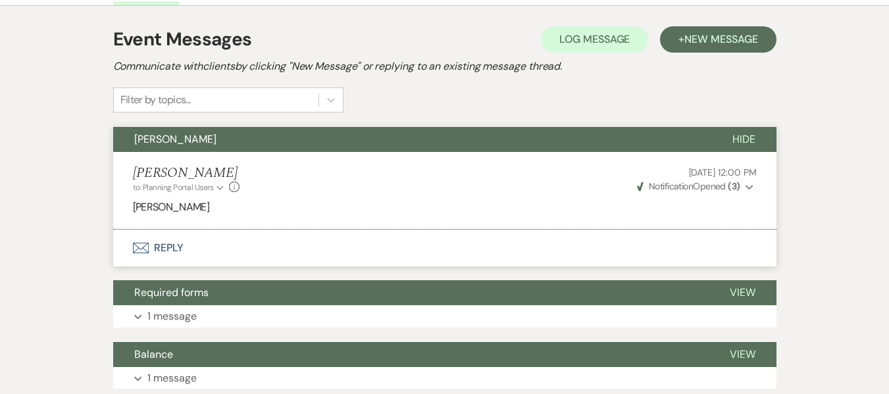
click at [748, 132] on span "Hide" at bounding box center [743, 139] width 23 height 14
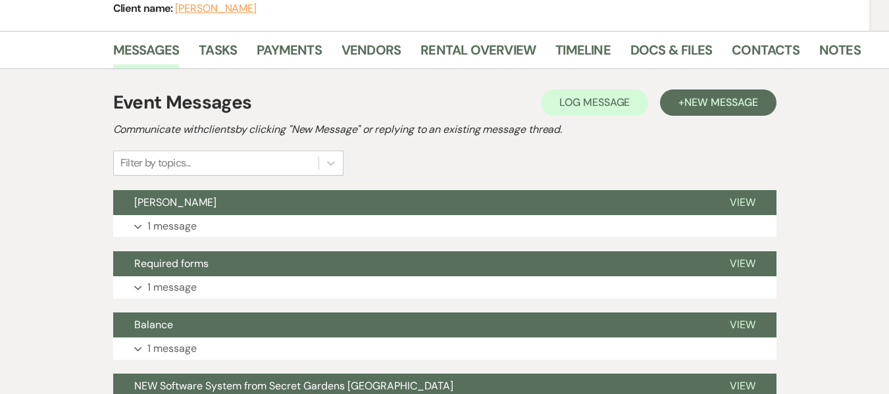
scroll to position [210, 0]
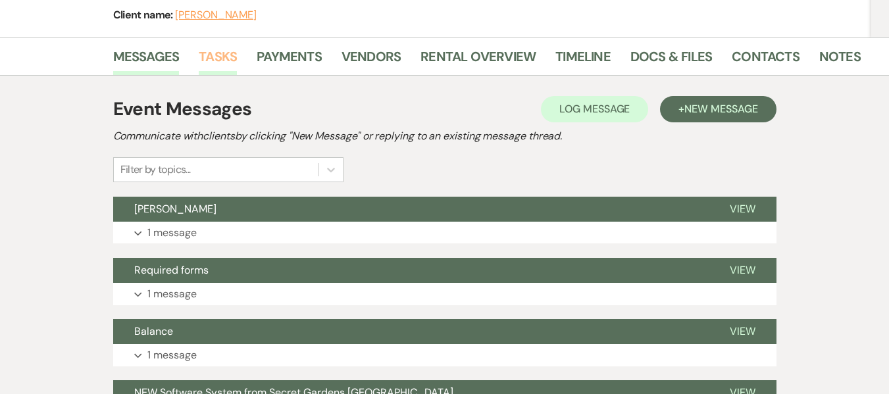
click at [225, 46] on link "Tasks" at bounding box center [218, 60] width 38 height 29
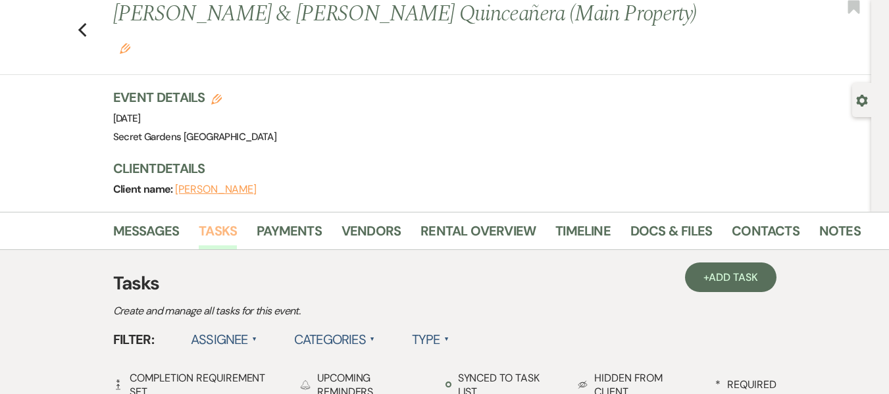
scroll to position [43, 0]
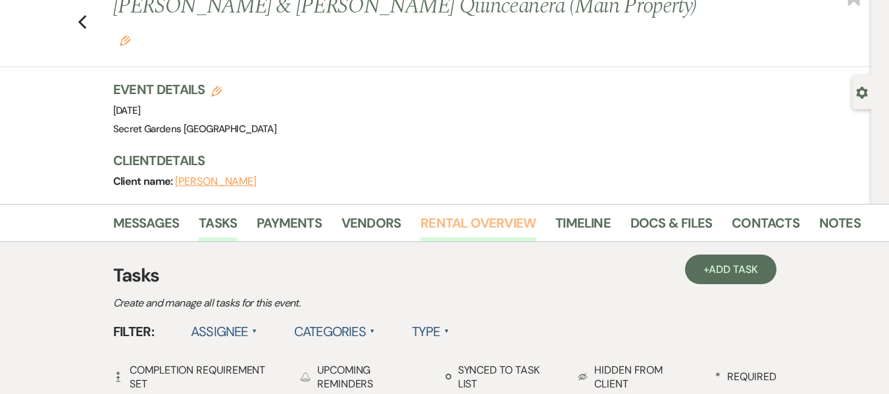
click at [468, 213] on link "Rental Overview" at bounding box center [477, 227] width 115 height 29
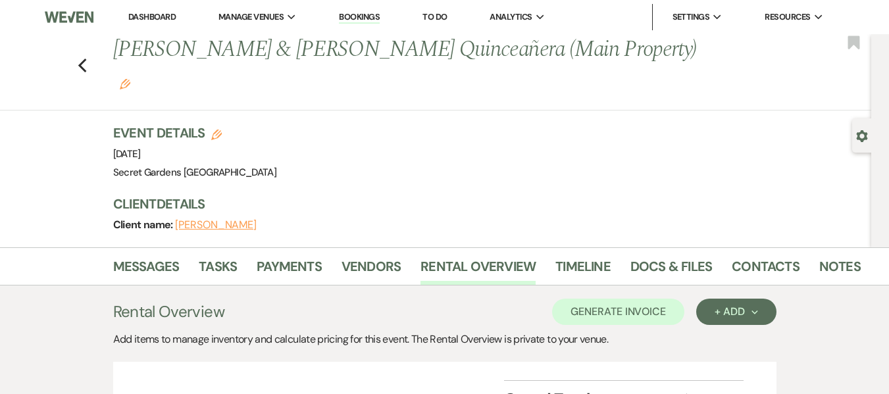
click at [81, 20] on img at bounding box center [69, 17] width 49 height 28
